Goal: Information Seeking & Learning: Learn about a topic

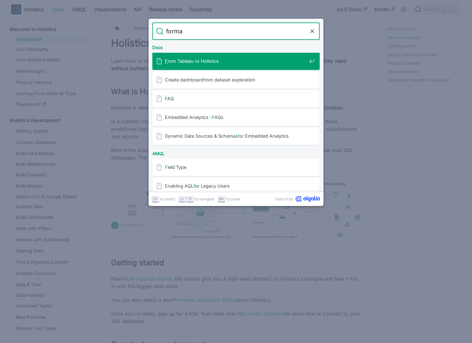
type input "format"
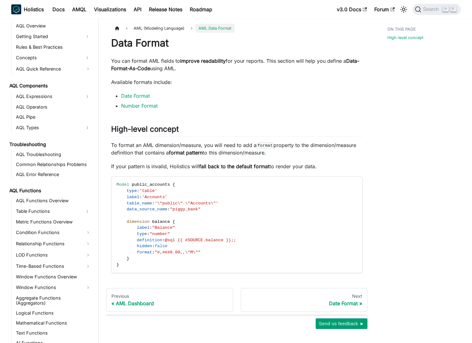
scroll to position [336, 0]
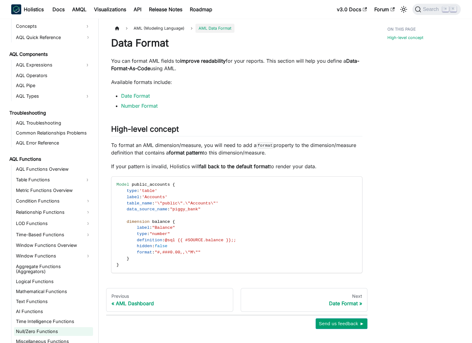
click at [61, 327] on link "Null/Zero Functions" at bounding box center [53, 331] width 79 height 9
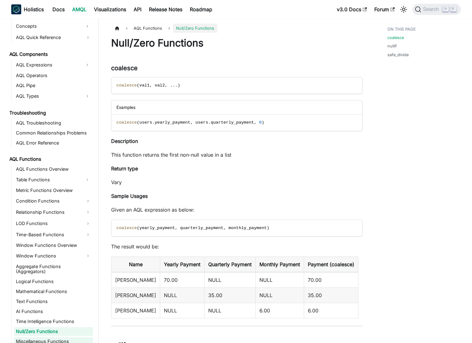
click at [62, 337] on link "Miscellaneous Functions" at bounding box center [53, 341] width 79 height 9
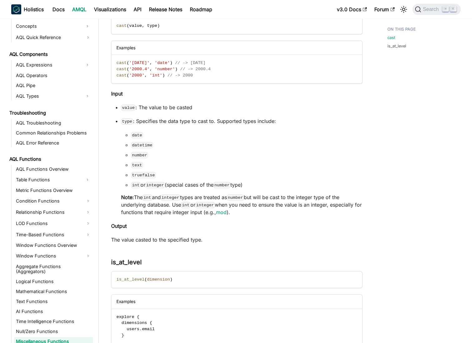
scroll to position [66, 0]
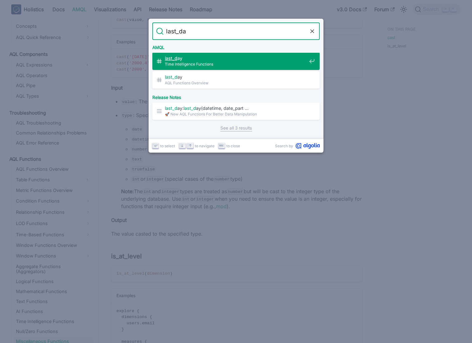
type input "last_day"
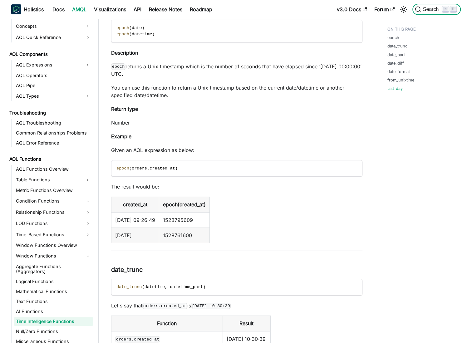
scroll to position [2473, 0]
